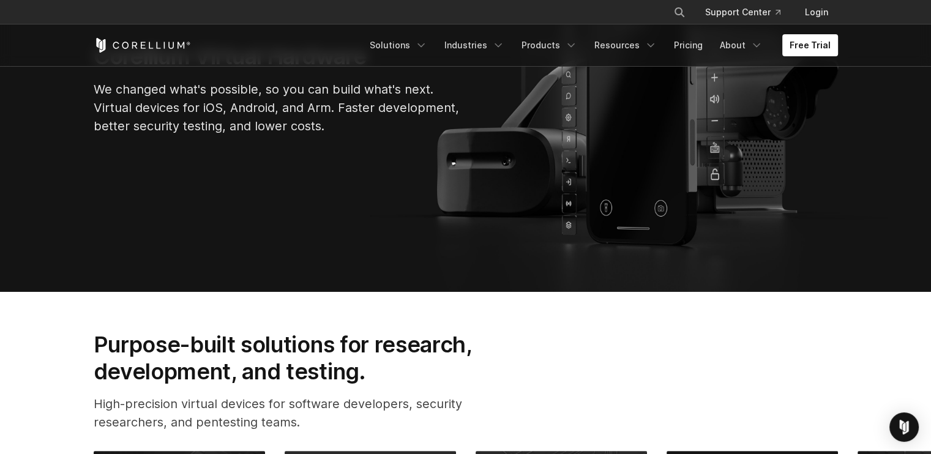
scroll to position [204, 0]
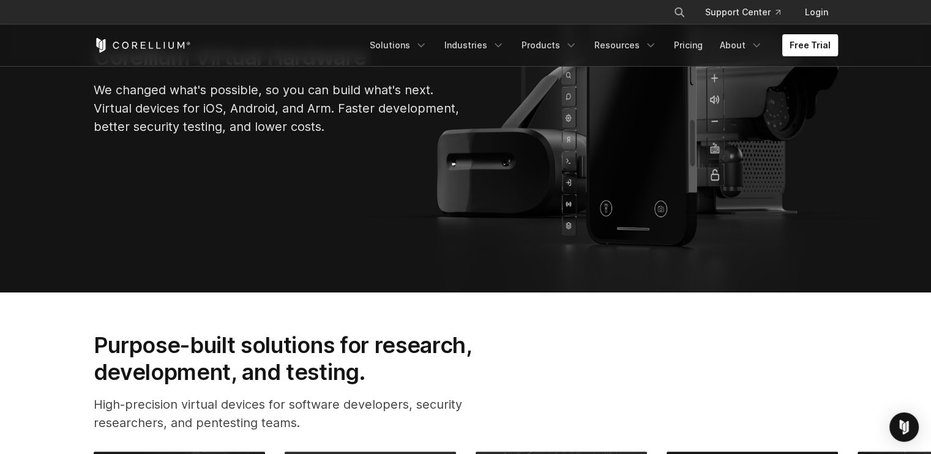
click at [788, 43] on link "Free Trial" at bounding box center [810, 45] width 56 height 22
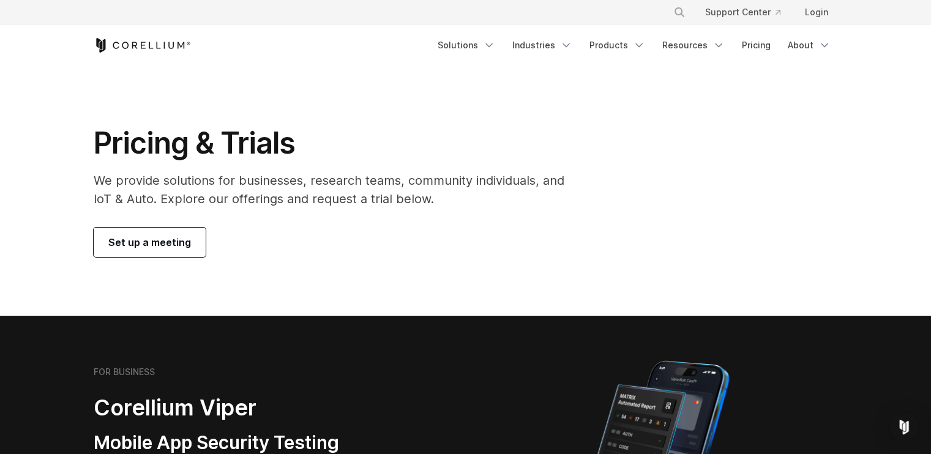
click at [183, 242] on span "Set up a meeting" at bounding box center [149, 242] width 83 height 15
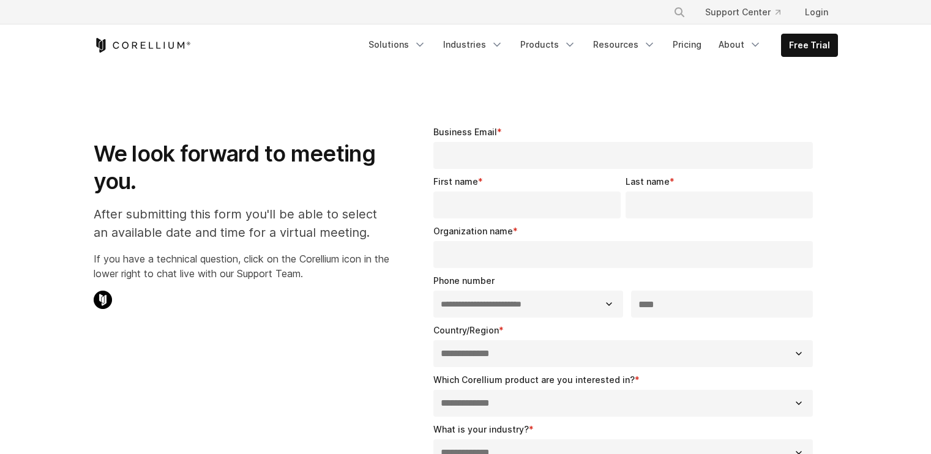
select select "**"
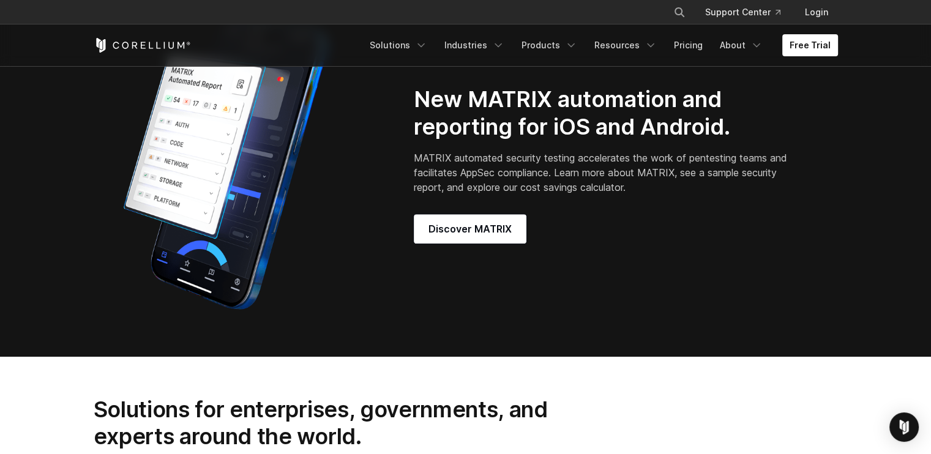
scroll to position [1021, 0]
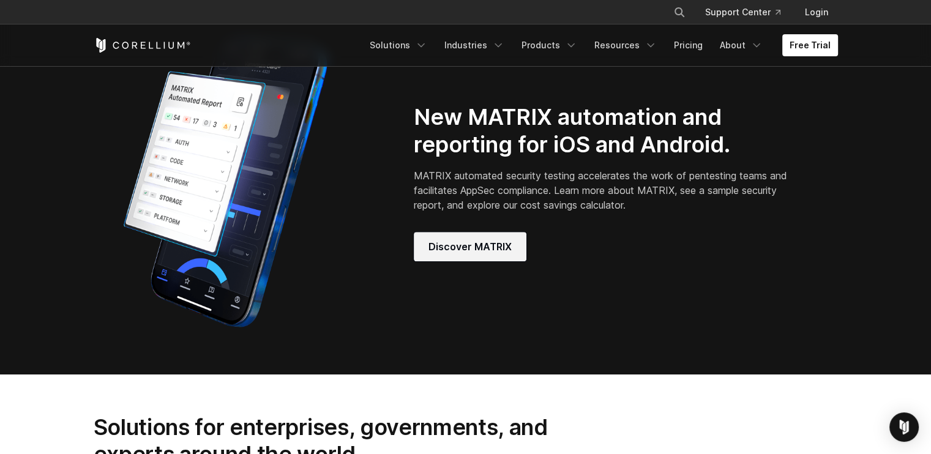
click at [480, 254] on span "Discover MATRIX" at bounding box center [470, 246] width 83 height 15
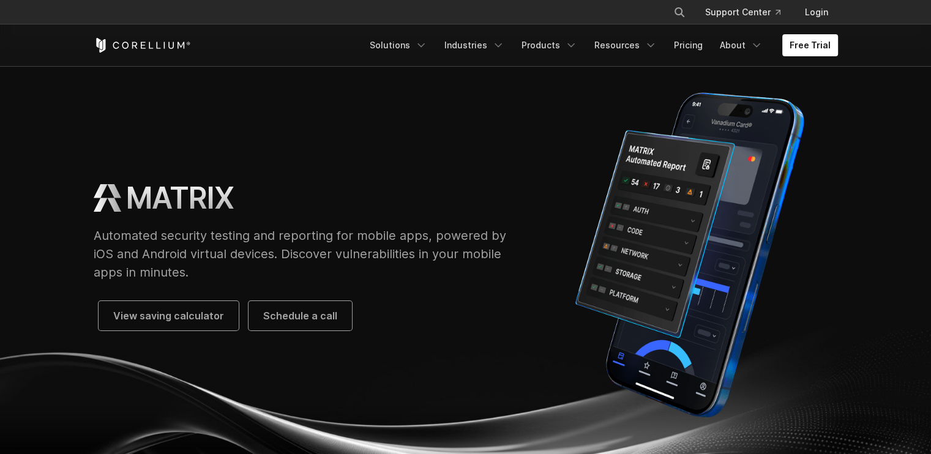
scroll to position [40, 0]
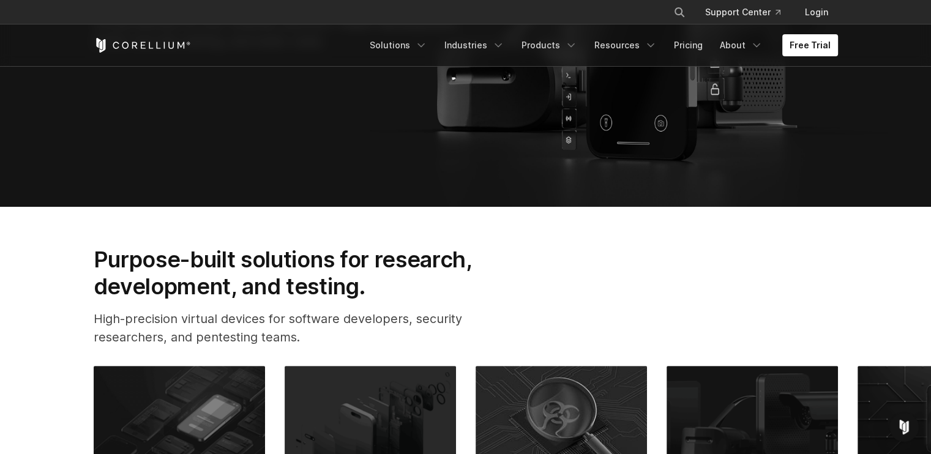
scroll to position [286, 0]
